Goal: Transaction & Acquisition: Book appointment/travel/reservation

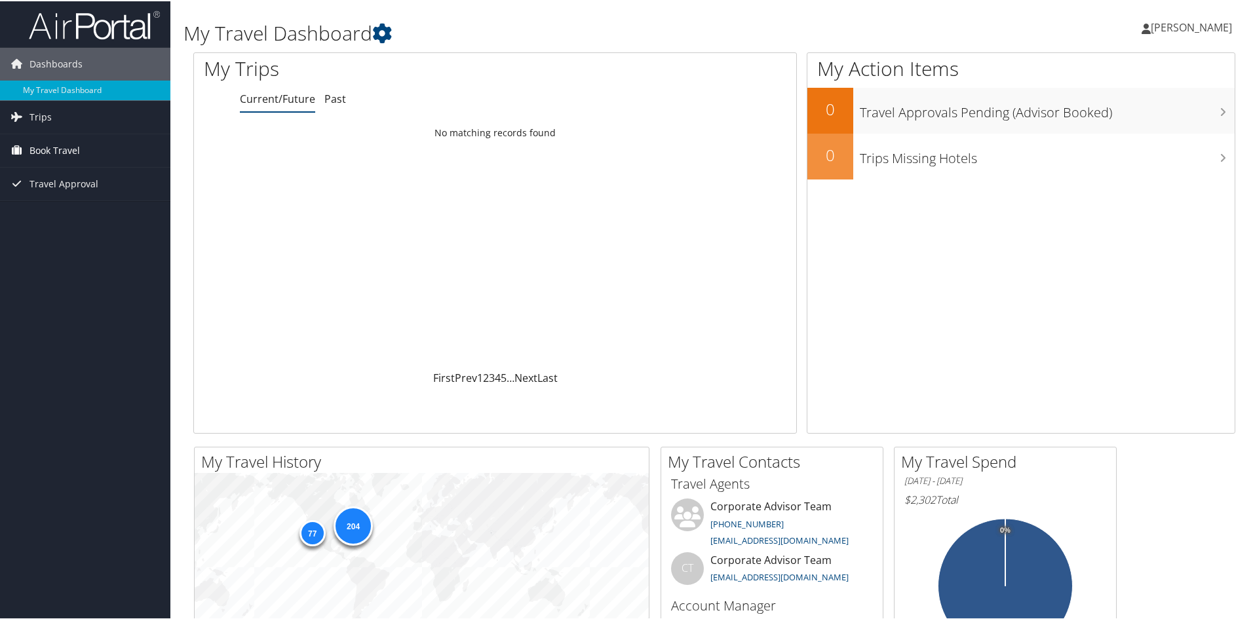
click at [68, 154] on span "Book Travel" at bounding box center [54, 149] width 50 height 33
click at [73, 216] on link "Book/Manage Online Trips" at bounding box center [85, 215] width 170 height 20
